Goal: Find contact information: Find contact information

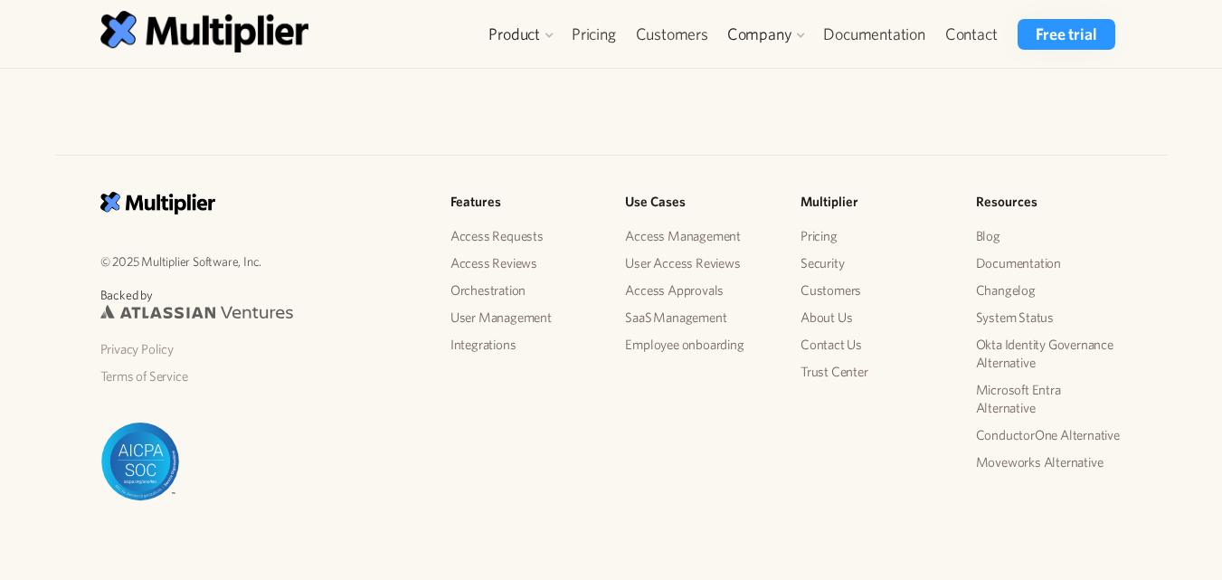
scroll to position [2423, 0]
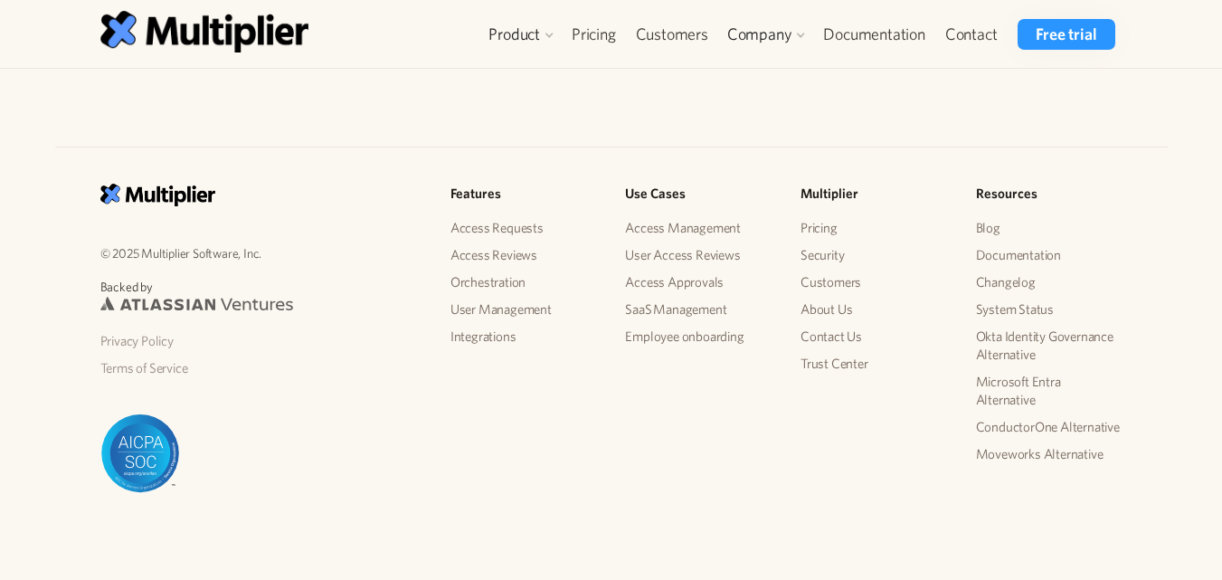
click at [662, 125] on div "© 2025 Multiplier Software, Inc. Backed by Privacy Policy Terms of Service Feat…" at bounding box center [611, 334] width 1222 height 491
click at [833, 335] on link "Contact Us" at bounding box center [874, 336] width 147 height 27
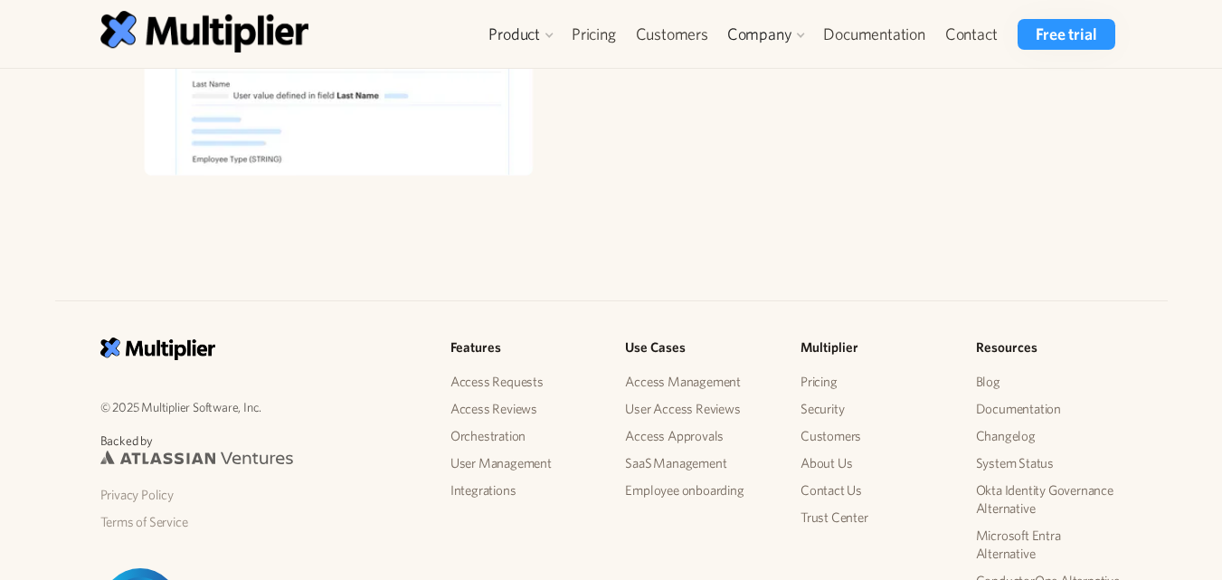
scroll to position [2423, 0]
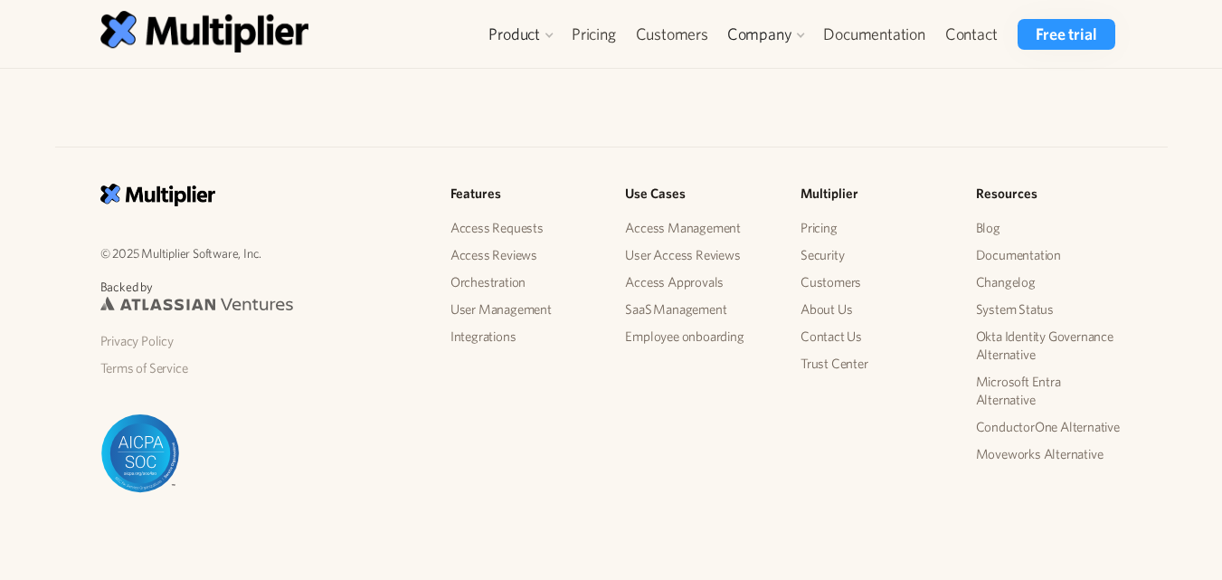
click at [824, 341] on link "Contact Us" at bounding box center [874, 336] width 147 height 27
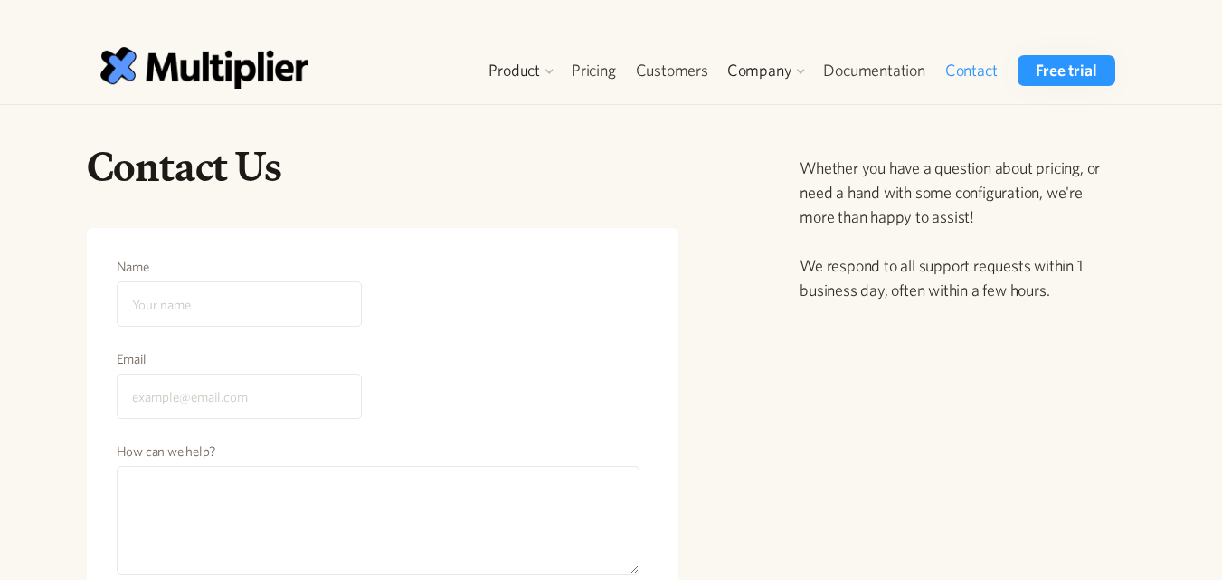
click at [1177, 92] on div "Product Access Requests Access Reviews Orchestration User Management Integratio…" at bounding box center [611, 70] width 1222 height 69
